Goal: Task Accomplishment & Management: Manage account settings

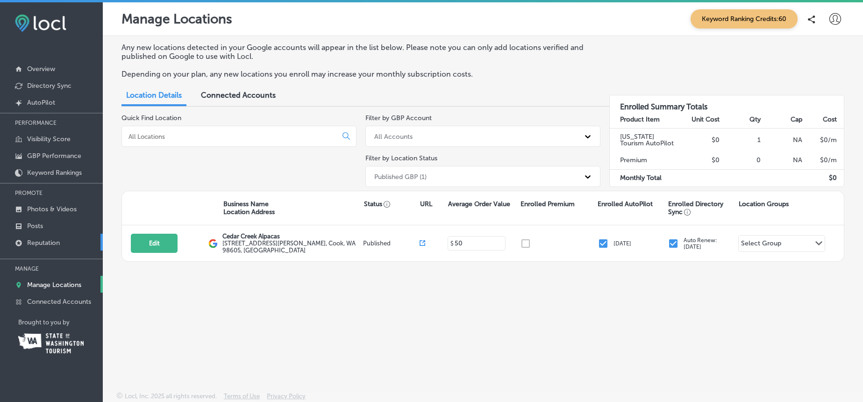
click at [39, 240] on p "Reputation" at bounding box center [43, 243] width 33 height 8
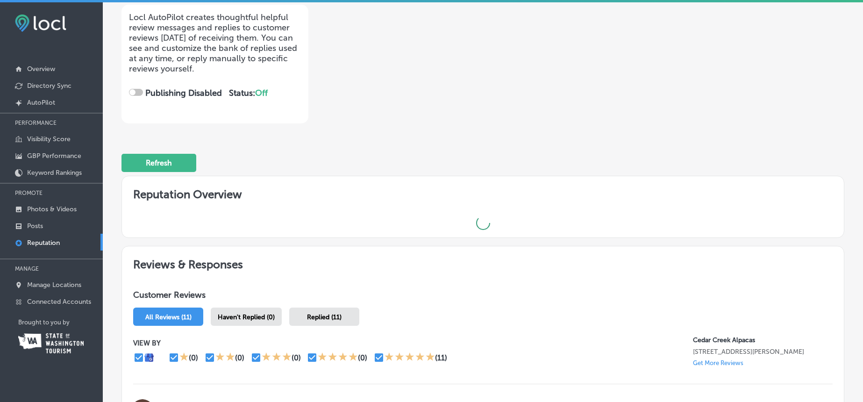
checkbox input "true"
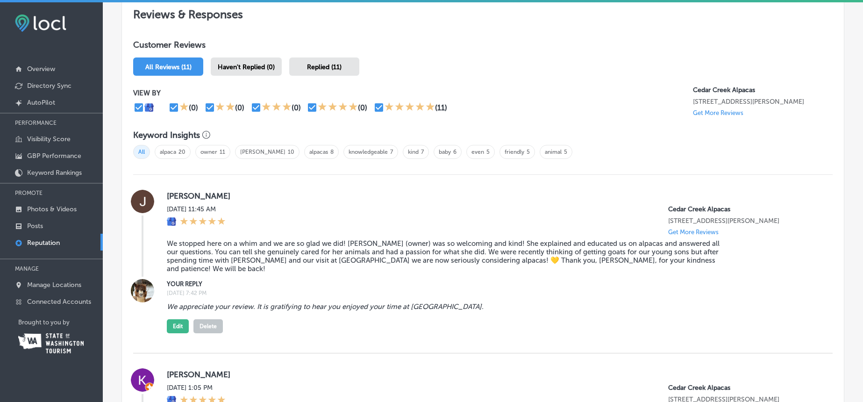
scroll to position [512, 0]
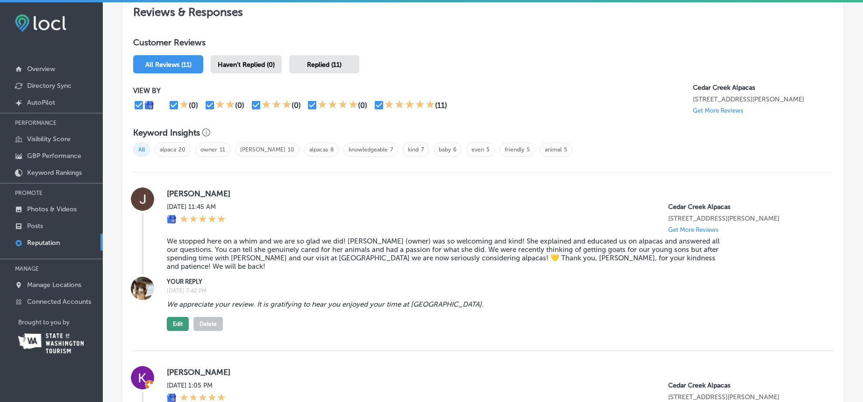
click at [177, 317] on button "Edit" at bounding box center [178, 324] width 22 height 14
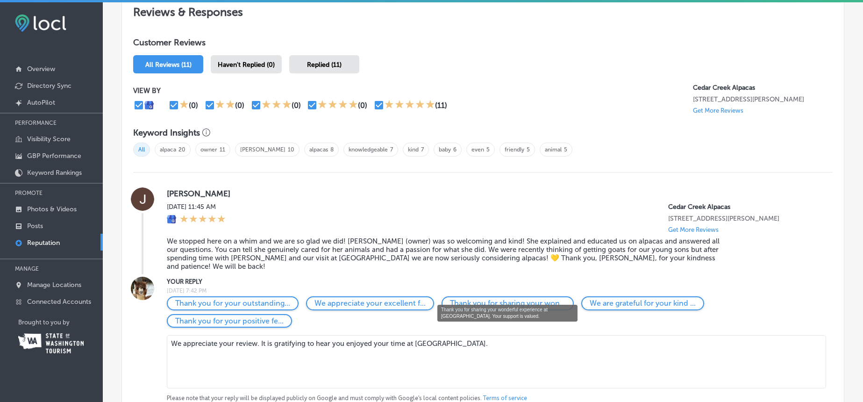
click at [507, 298] on p "Thank you for sharing your won..." at bounding box center [507, 302] width 115 height 9
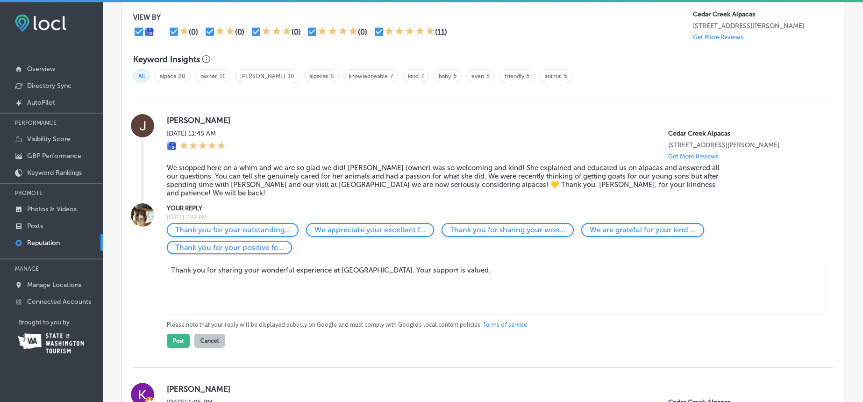
scroll to position [586, 0]
click at [502, 261] on textarea "Thank you for sharing your wonderful experience at [GEOGRAPHIC_DATA]. Your supp…" at bounding box center [496, 287] width 659 height 53
type textarea "Thank you for sharing your wonderful experience at [GEOGRAPHIC_DATA]. Your supp…"
click at [180, 333] on button "Post" at bounding box center [178, 340] width 23 height 14
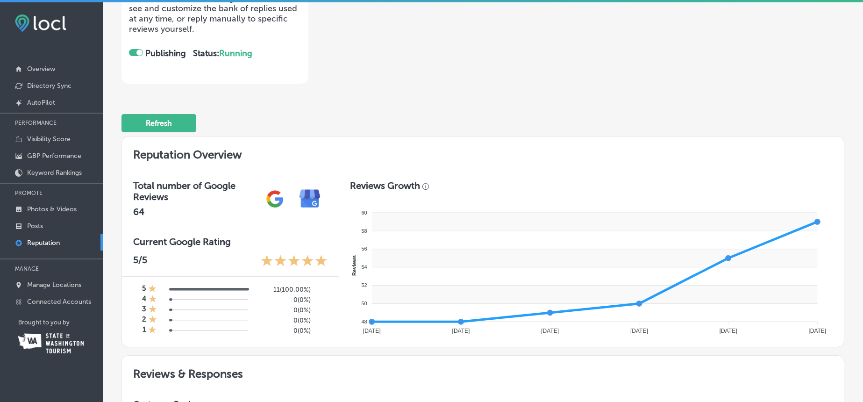
scroll to position [0, 0]
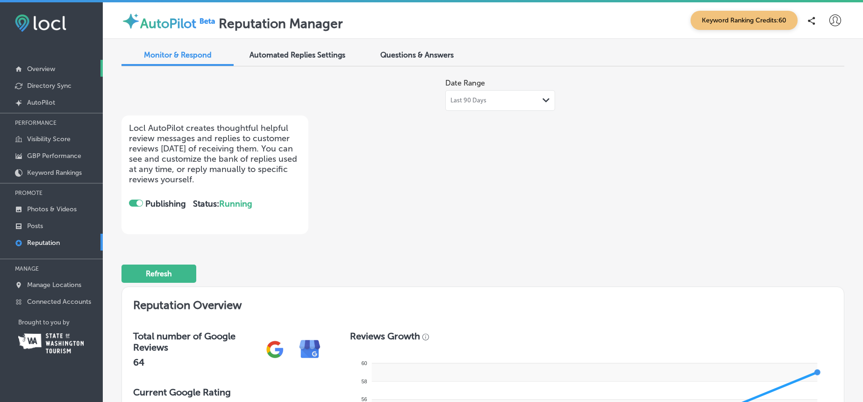
click at [34, 68] on p "Overview" at bounding box center [41, 69] width 28 height 8
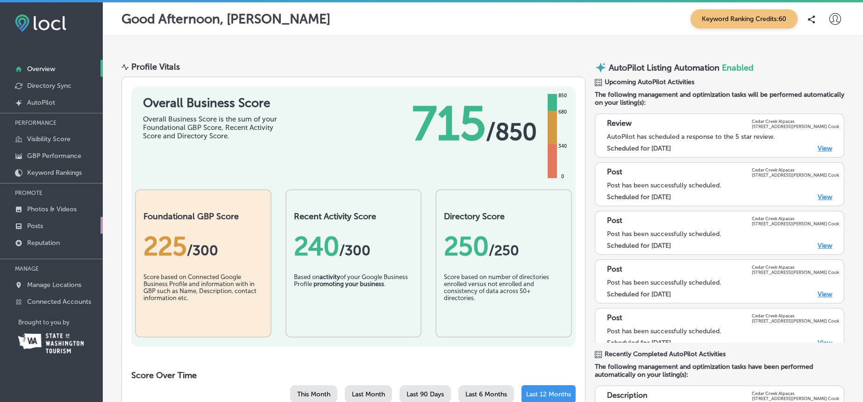
click at [24, 220] on link "Posts" at bounding box center [51, 225] width 103 height 17
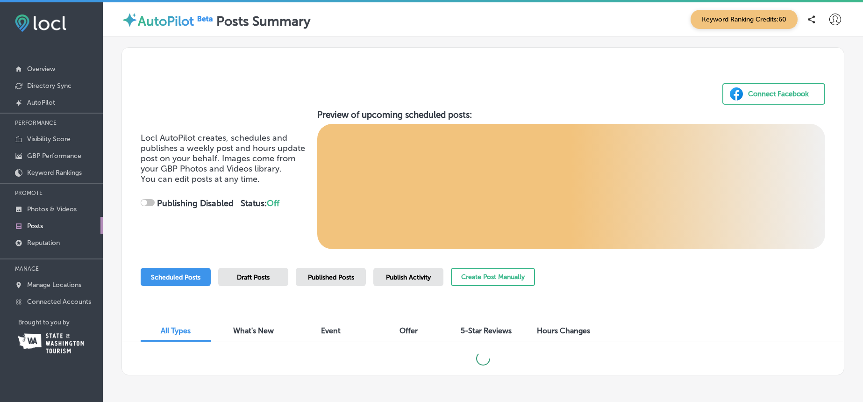
checkbox input "true"
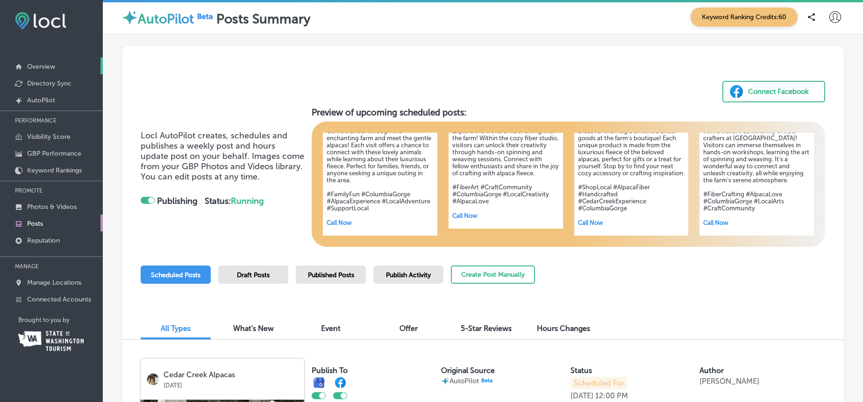
click at [41, 66] on p "Overview" at bounding box center [41, 67] width 28 height 8
